Goal: Information Seeking & Learning: Learn about a topic

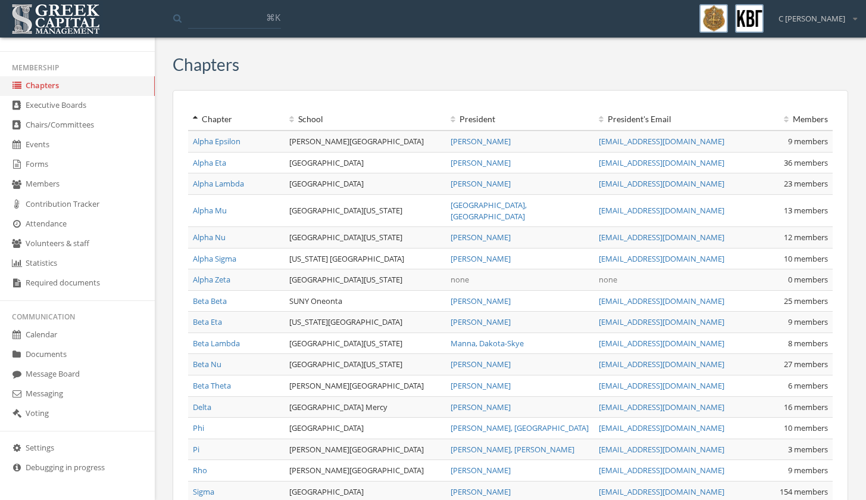
scroll to position [96, 0]
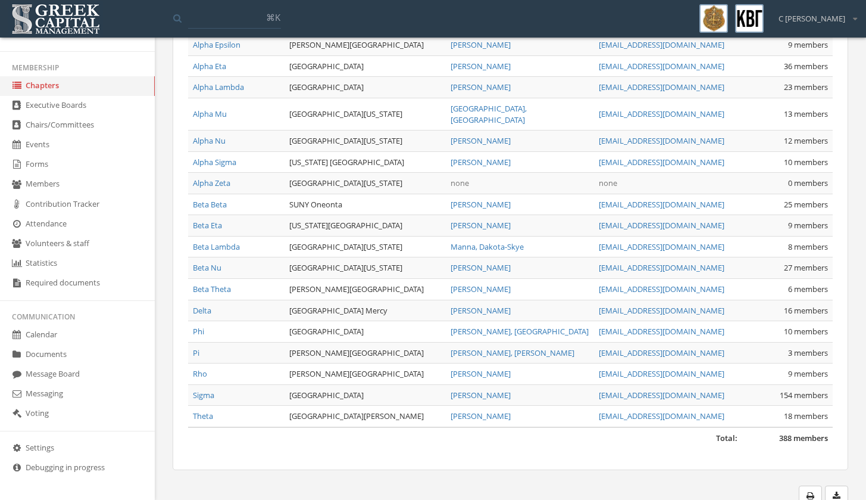
click at [54, 391] on link "Messaging" at bounding box center [77, 394] width 155 height 20
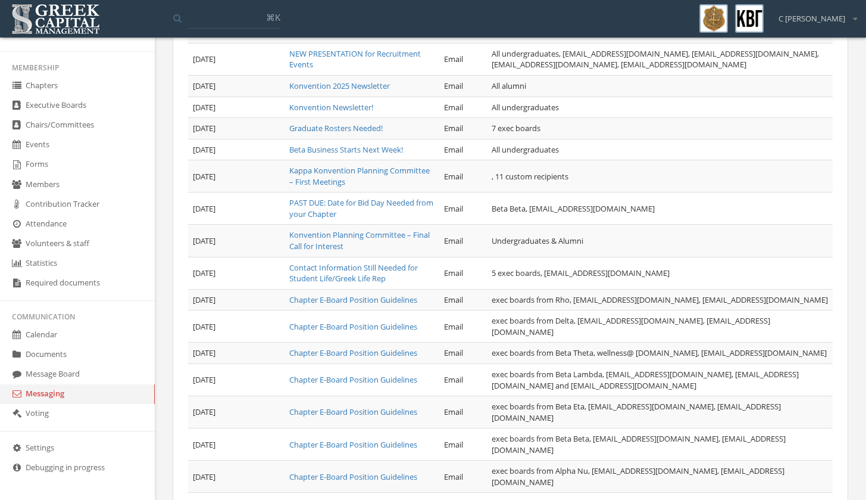
scroll to position [230, 0]
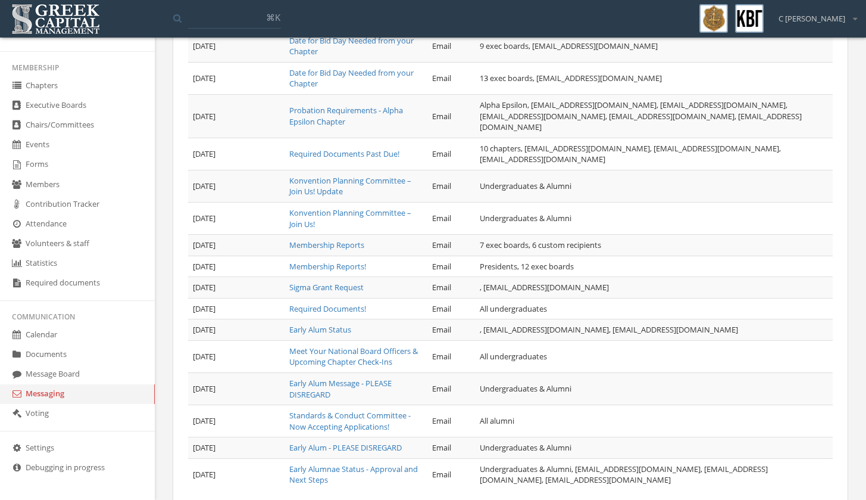
scroll to position [283, 0]
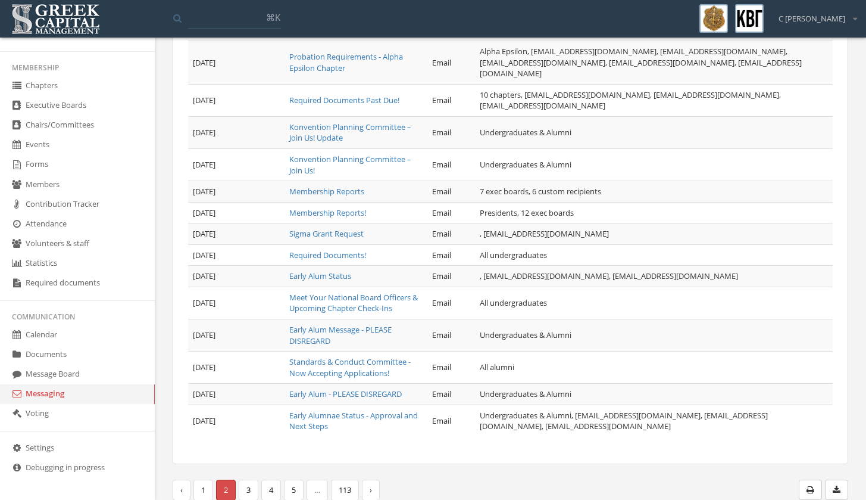
click at [250, 484] on link "3" at bounding box center [249, 489] width 20 height 21
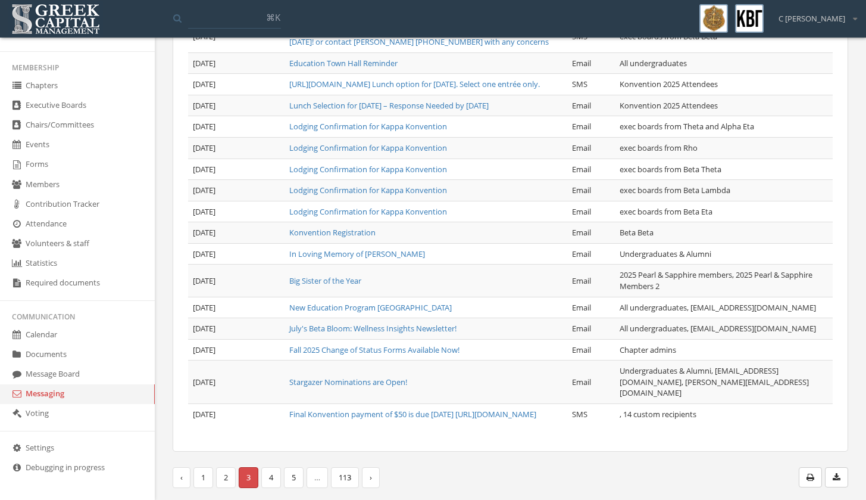
scroll to position [358, 0]
click at [267, 463] on div "Messaging Create a distribution Date Subject Method Recipients [DATE] Shipping …" at bounding box center [511, 173] width 694 height 651
click at [273, 470] on link "4" at bounding box center [271, 477] width 20 height 21
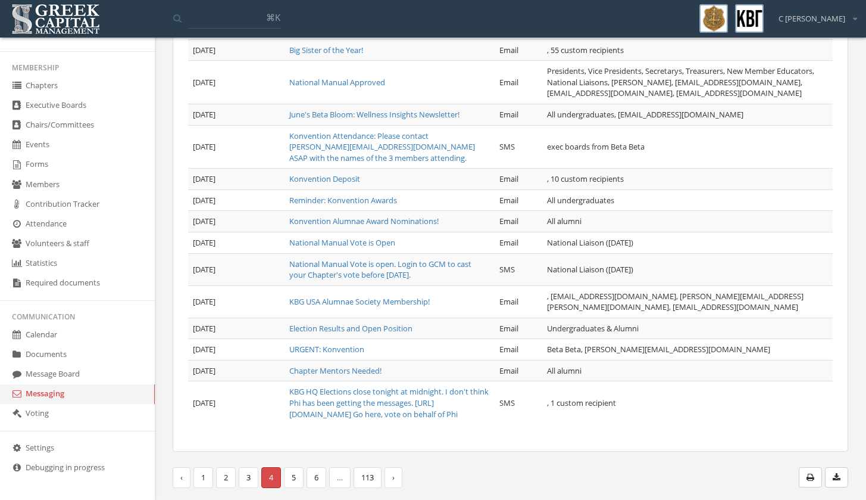
scroll to position [230, 0]
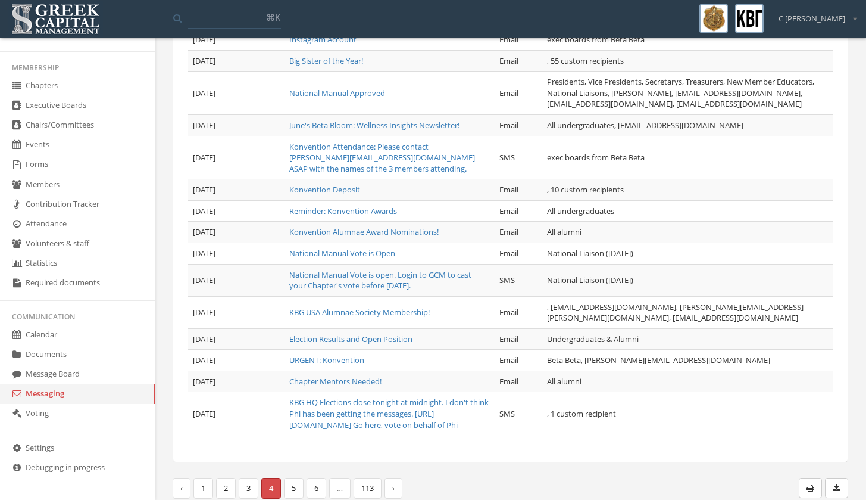
click at [303, 479] on link "5" at bounding box center [294, 488] width 20 height 21
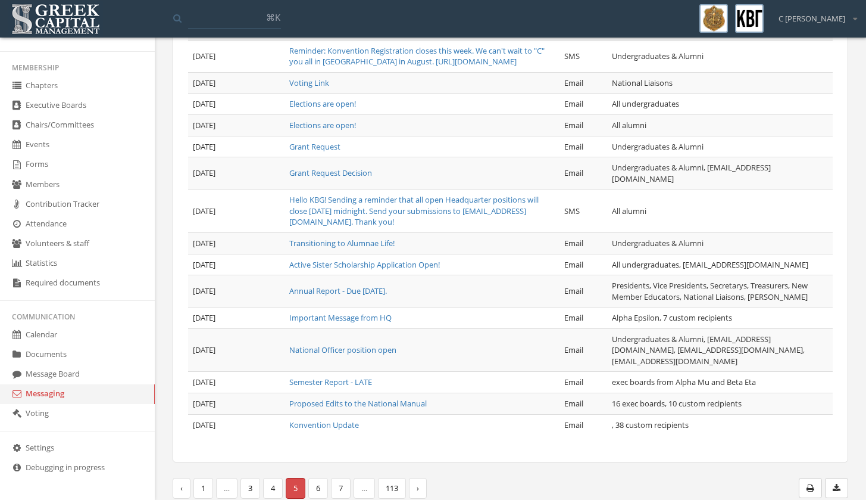
click at [351, 319] on link "Important Message from HQ" at bounding box center [340, 317] width 102 height 11
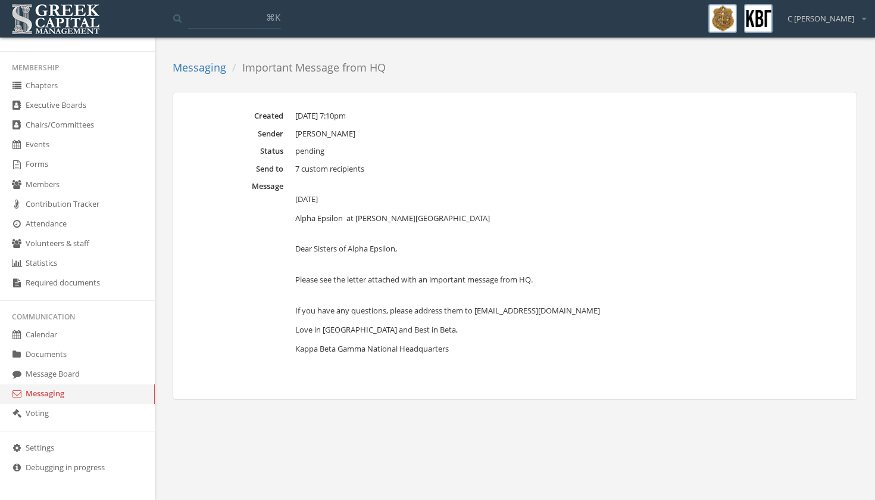
click at [219, 66] on link "Messaging" at bounding box center [200, 67] width 54 height 14
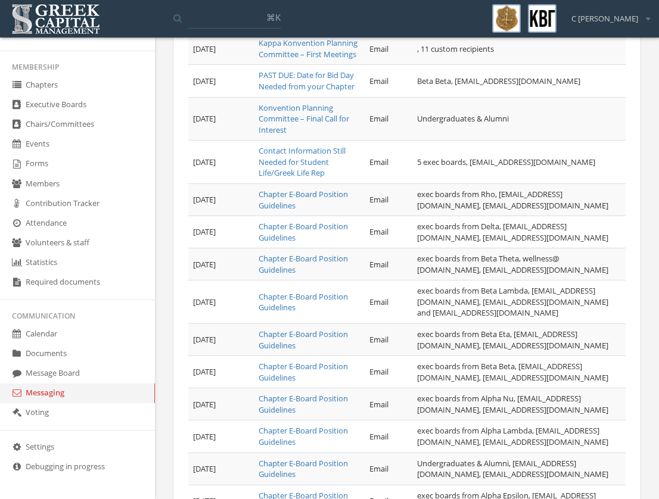
scroll to position [488, 0]
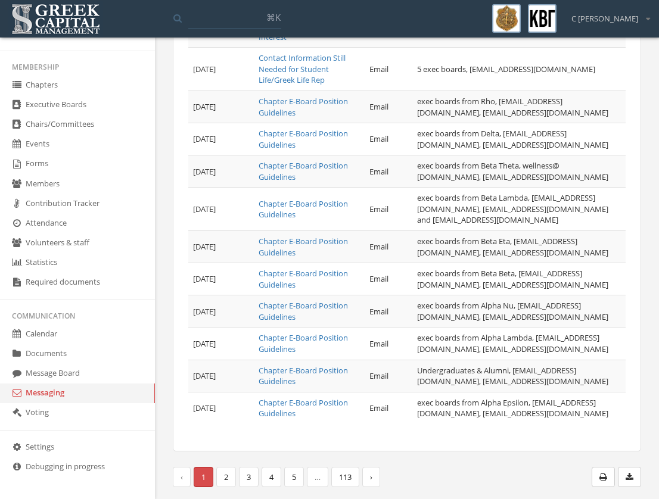
click at [274, 483] on link "4" at bounding box center [271, 477] width 20 height 21
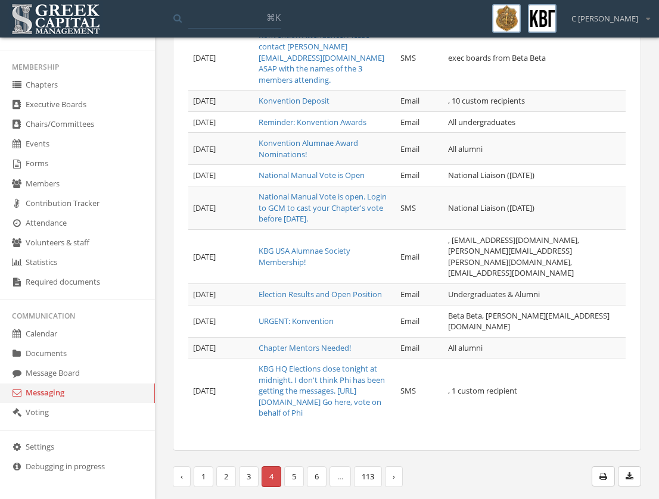
click at [293, 478] on link "5" at bounding box center [294, 476] width 20 height 21
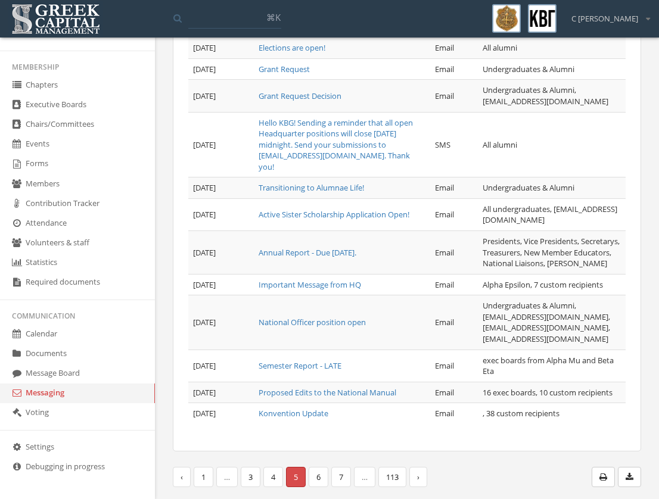
scroll to position [561, 0]
click at [276, 482] on link "4" at bounding box center [273, 477] width 20 height 21
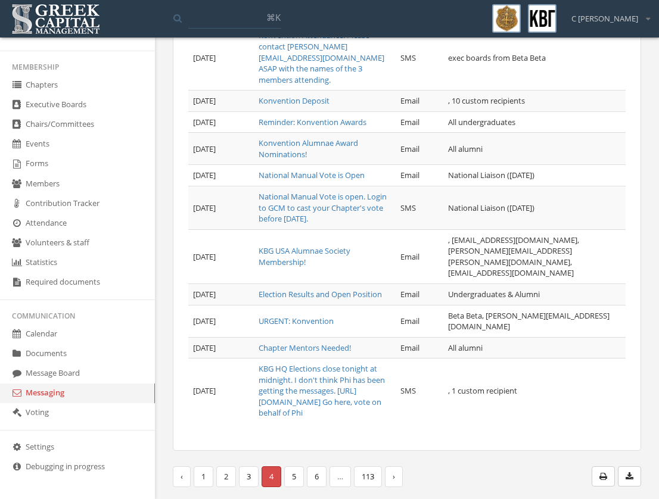
scroll to position [432, 0]
